Goal: Find specific page/section: Find specific page/section

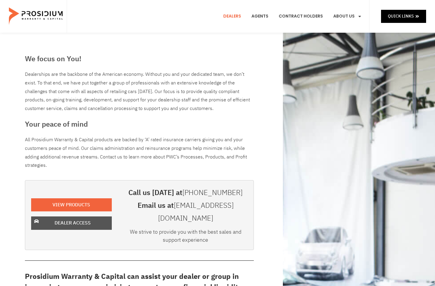
click at [66, 218] on span "Dealer Access" at bounding box center [73, 222] width 36 height 9
click at [57, 221] on span "Dealer Access" at bounding box center [73, 222] width 36 height 9
click at [85, 221] on span "Dealer Access" at bounding box center [73, 222] width 36 height 9
click at [76, 218] on span "Dealer Access" at bounding box center [73, 222] width 36 height 9
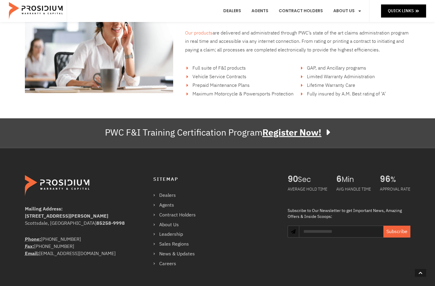
scroll to position [1037, 0]
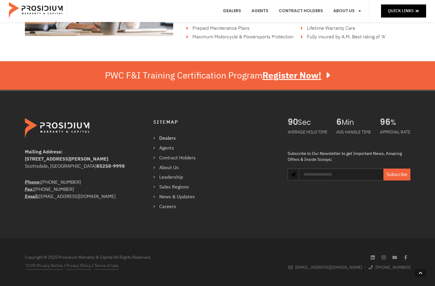
click at [169, 140] on link "Dealers" at bounding box center [177, 138] width 48 height 9
